Goal: Contribute content

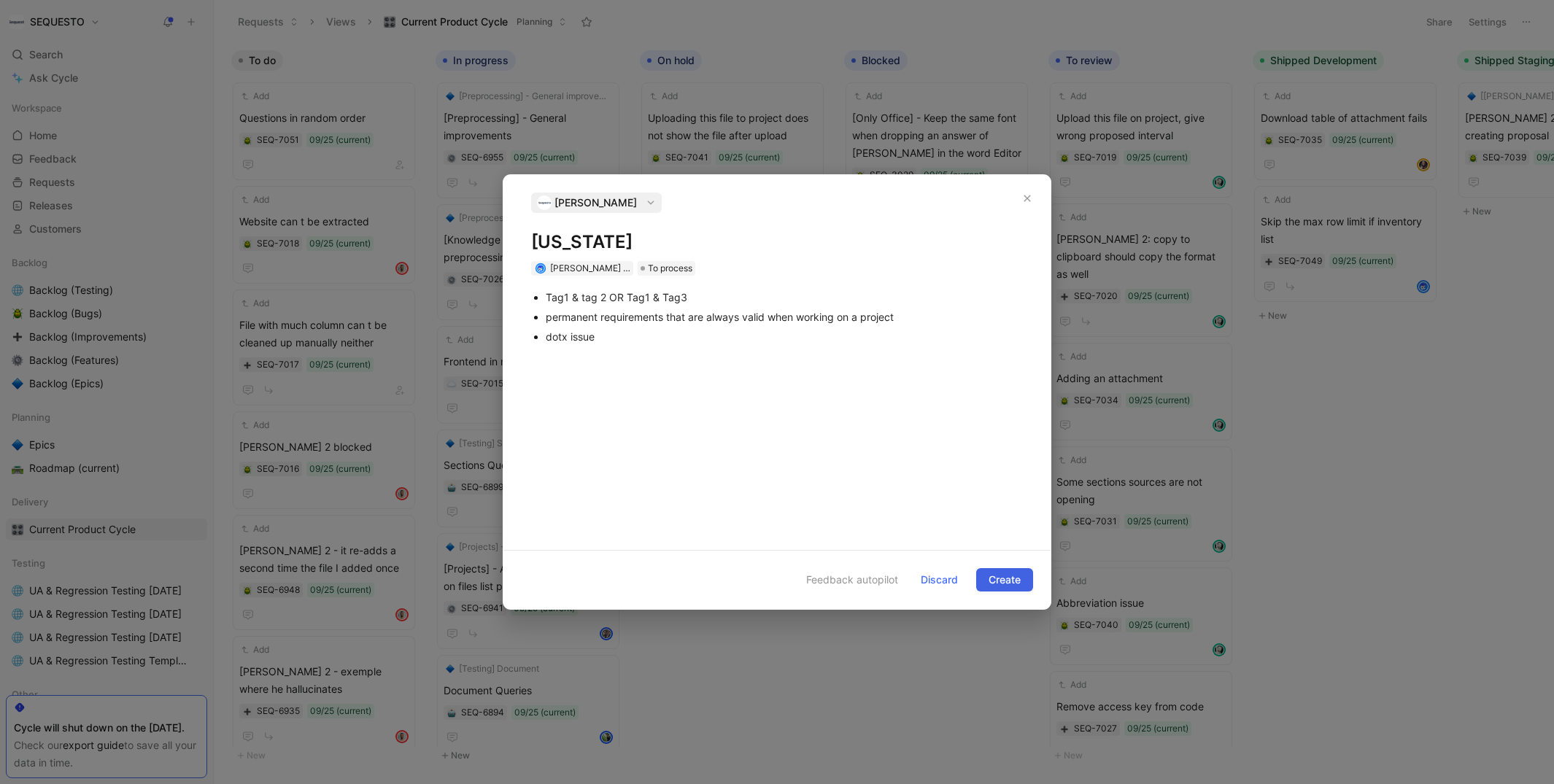
click at [1008, 584] on span "Create" at bounding box center [1005, 579] width 32 height 18
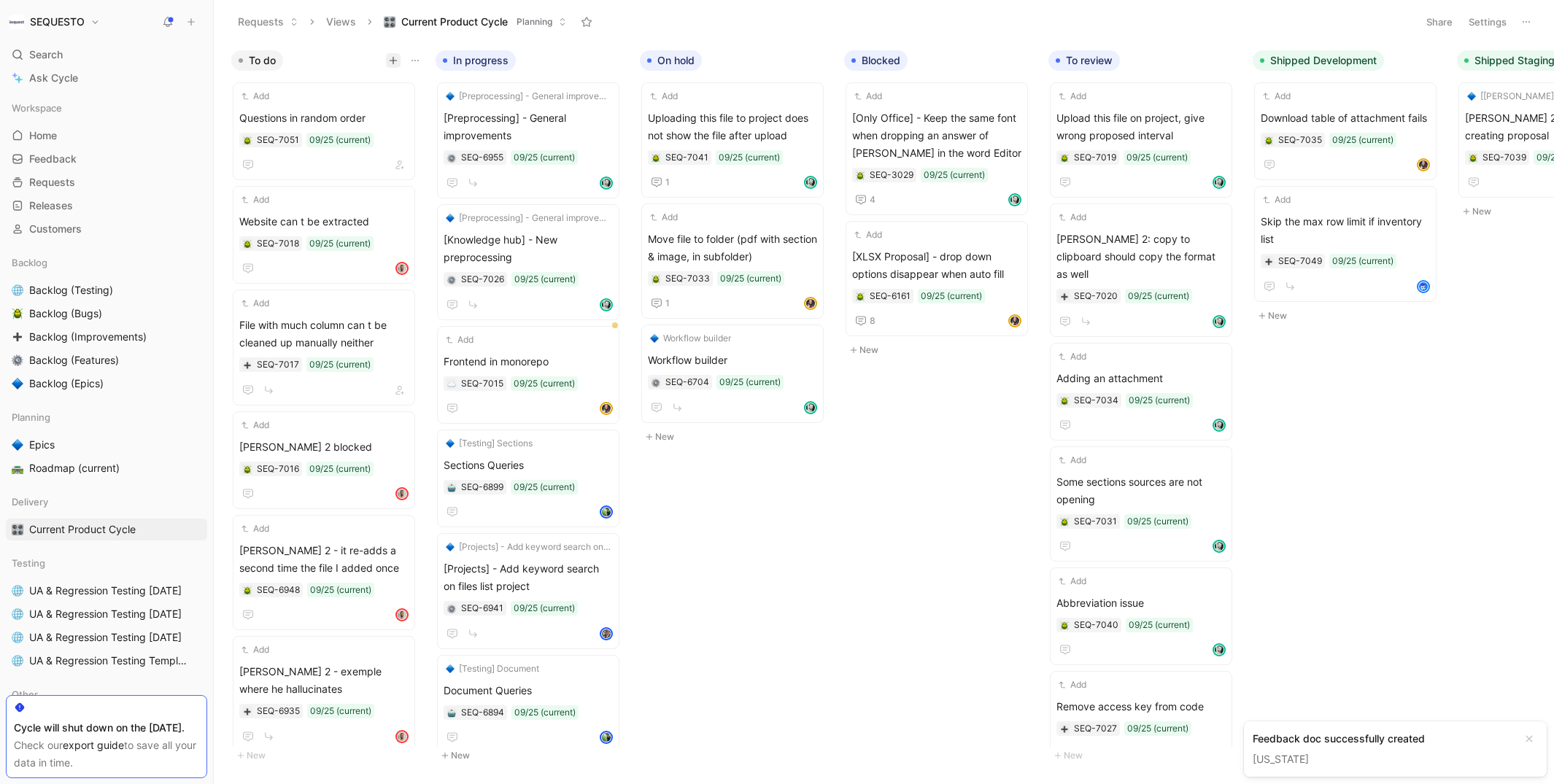
click at [393, 64] on icon "button" at bounding box center [393, 61] width 9 height 9
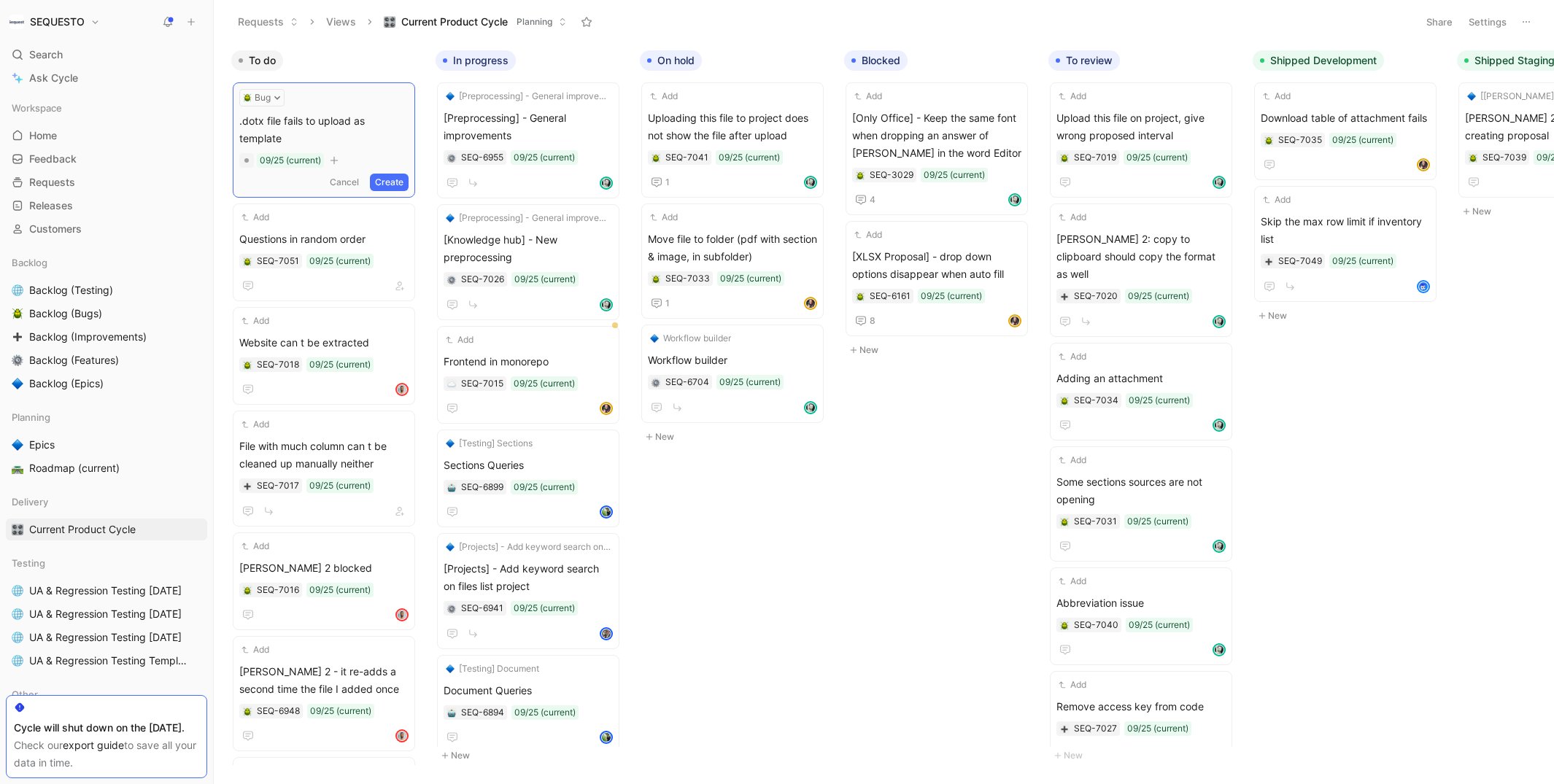
click at [384, 174] on button "Create" at bounding box center [389, 182] width 38 height 18
click at [350, 118] on span ".dotx file fails to upload as template" at bounding box center [324, 126] width 170 height 35
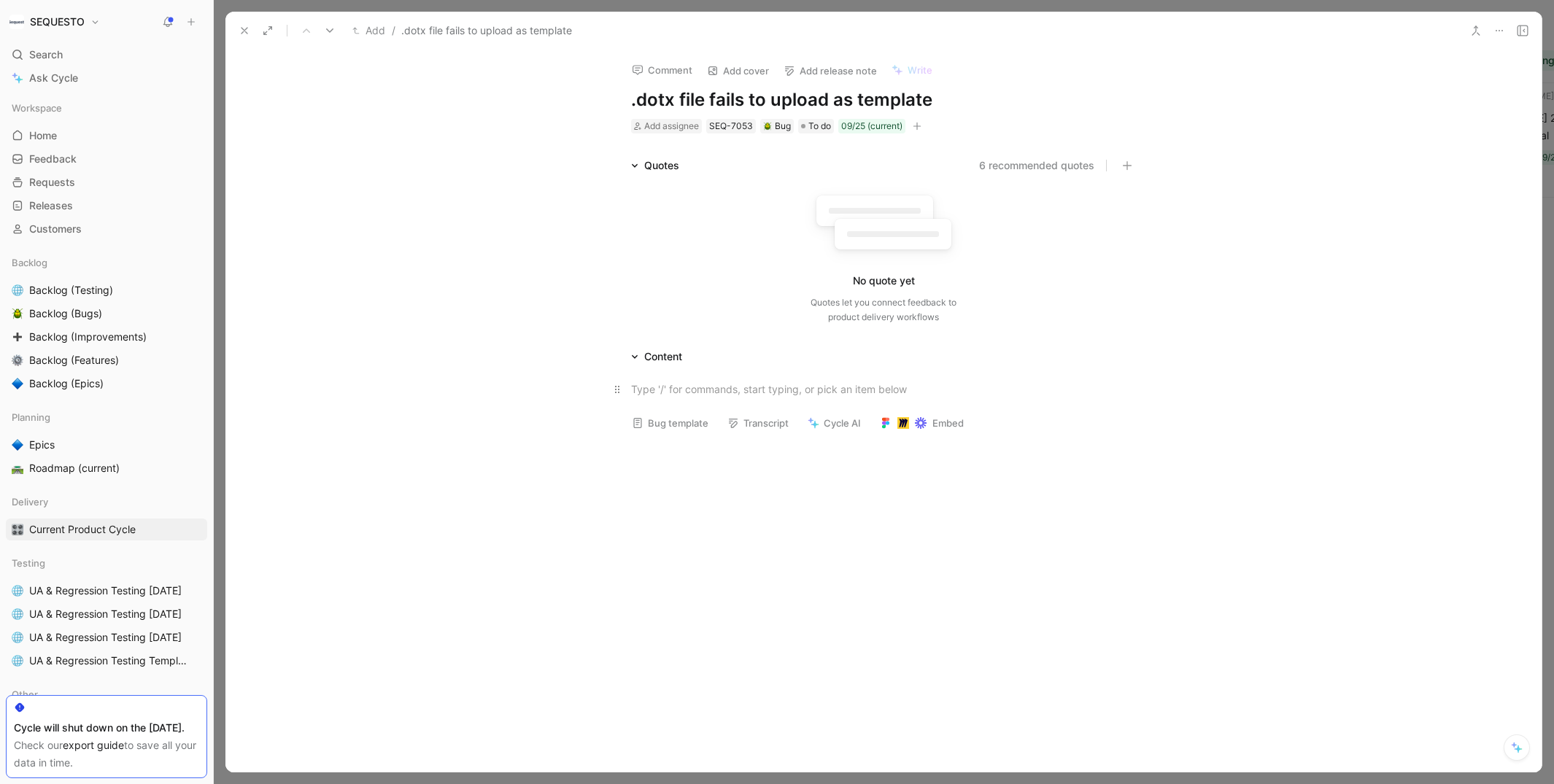
click at [696, 382] on div at bounding box center [883, 389] width 505 height 15
click at [245, 34] on icon at bounding box center [245, 31] width 12 height 12
